Goal: Transaction & Acquisition: Subscribe to service/newsletter

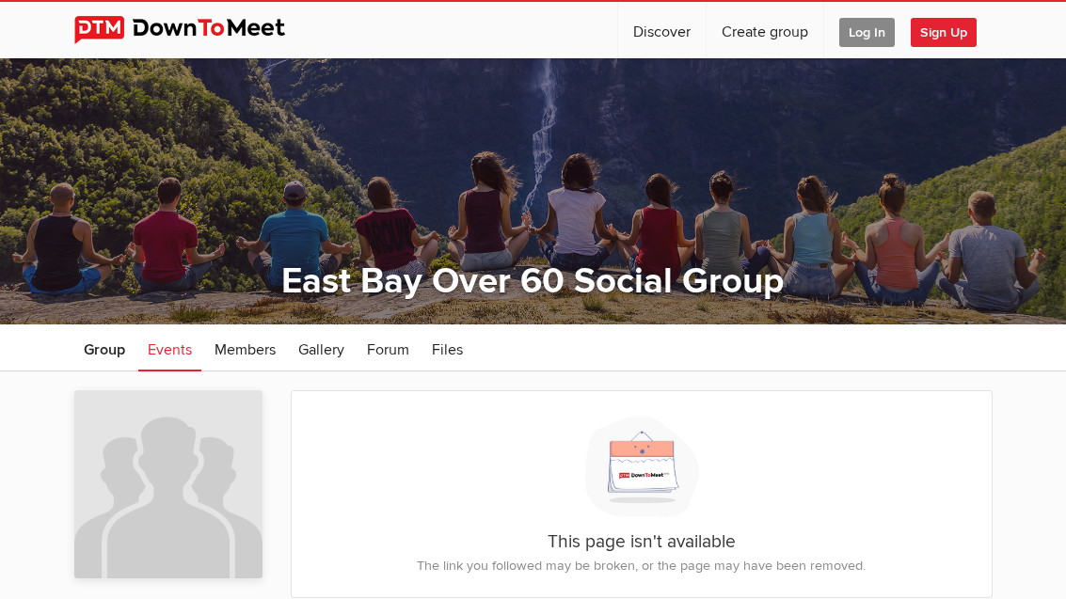
click at [947, 34] on span "Sign Up" at bounding box center [944, 32] width 66 height 29
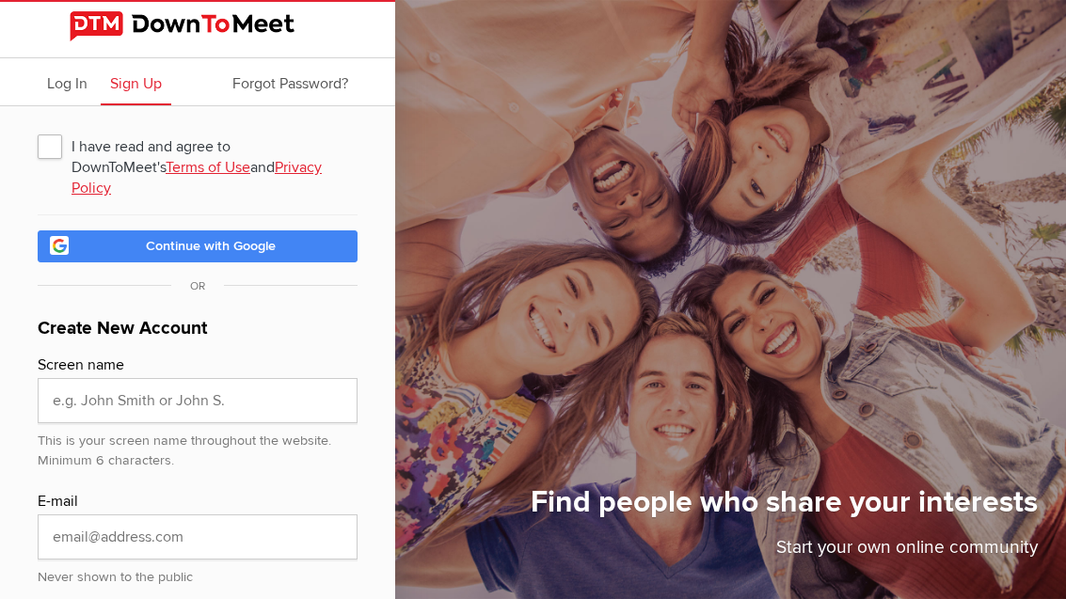
click at [50, 147] on span "I have read and agree to DownToMeet's Terms of Use and Privacy Policy" at bounding box center [198, 146] width 320 height 34
click at [38, 129] on input "I have read and agree to DownToMeet's Terms of Use and Privacy Policy" at bounding box center [37, 128] width 1 height 1
checkbox input "true"
click at [286, 231] on link "Continue with Google" at bounding box center [198, 247] width 320 height 32
type input "google_vignette"
